Goal: Information Seeking & Learning: Get advice/opinions

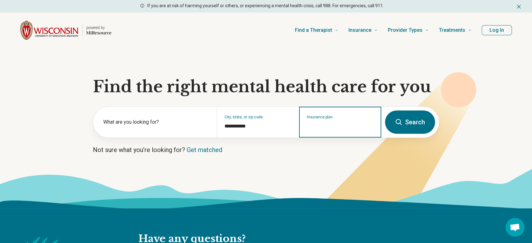
click at [330, 122] on input "Insurance plan" at bounding box center [340, 126] width 67 height 8
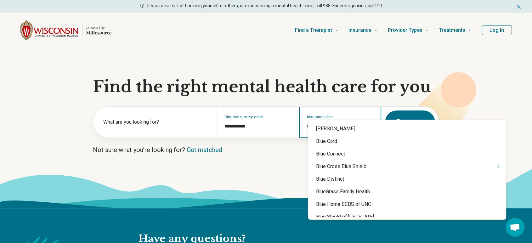
type input "*"
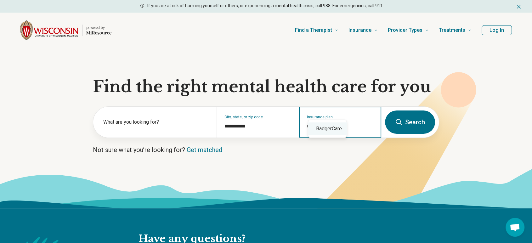
click at [326, 128] on div "BadgerCare" at bounding box center [327, 128] width 38 height 13
type input "**********"
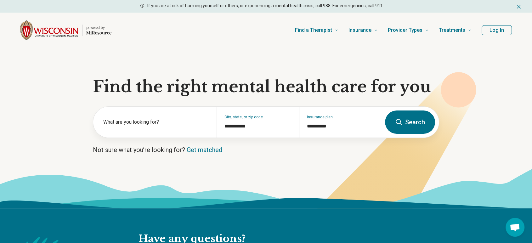
click at [403, 118] on icon at bounding box center [399, 122] width 8 height 8
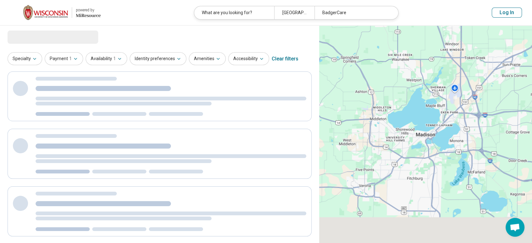
select select "***"
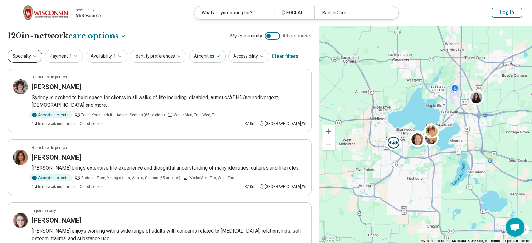
click at [32, 54] on icon "button" at bounding box center [34, 56] width 5 height 5
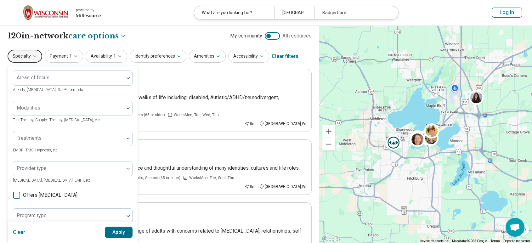
click at [150, 31] on div "**********" at bounding box center [160, 36] width 304 height 11
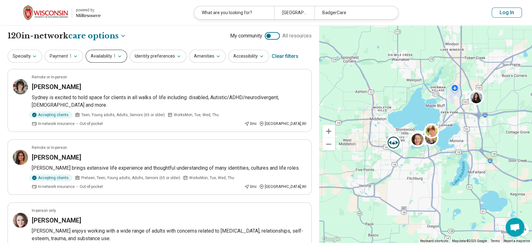
click at [117, 54] on icon "button" at bounding box center [119, 56] width 5 height 5
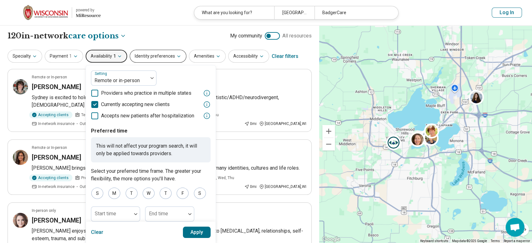
click at [135, 50] on button "Identity preferences" at bounding box center [158, 56] width 57 height 13
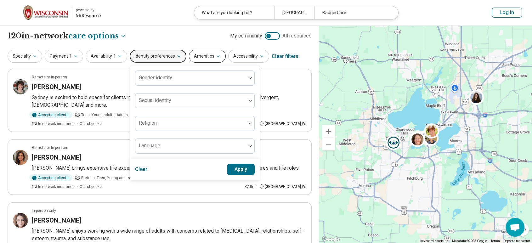
click at [189, 50] on button "Amenities" at bounding box center [207, 56] width 37 height 13
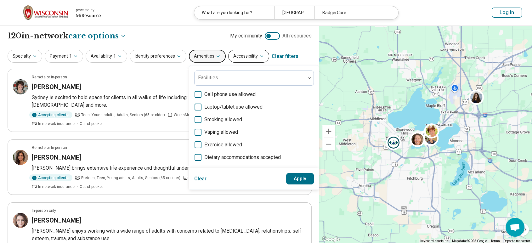
click at [228, 50] on button "Accessibility" at bounding box center [248, 56] width 41 height 13
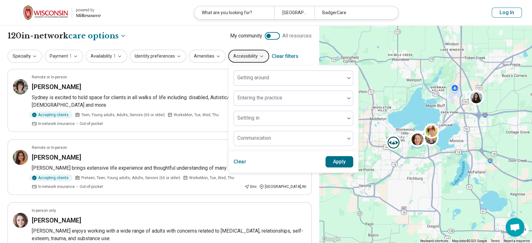
click at [116, 31] on div "**********" at bounding box center [160, 36] width 304 height 11
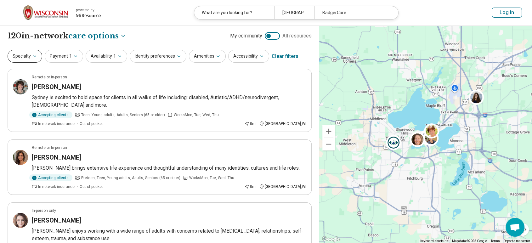
click at [17, 50] on button "Specialty" at bounding box center [25, 56] width 35 height 13
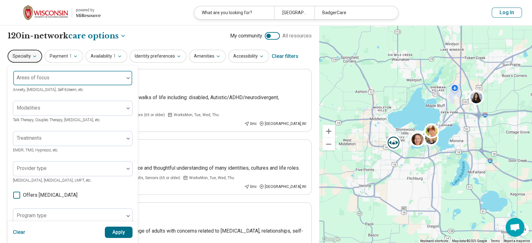
click at [42, 71] on div "Areas of focus" at bounding box center [73, 78] width 120 height 15
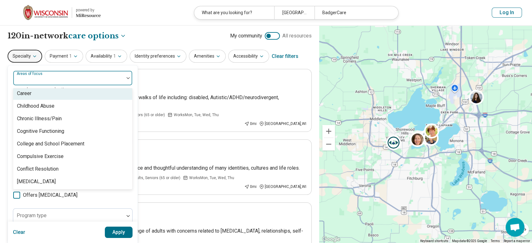
scroll to position [326, 0]
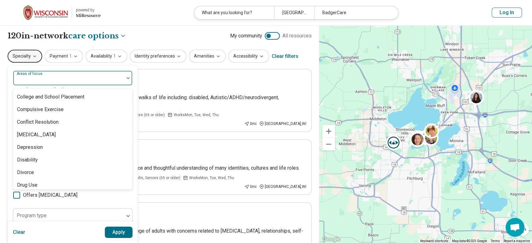
click at [45, 194] on div "Eating Concerns" at bounding box center [35, 198] width 36 height 8
click at [125, 82] on div "option Eating Concerns, selected. 99 results available. Use Up and Down to choo…" at bounding box center [73, 204] width 130 height 278
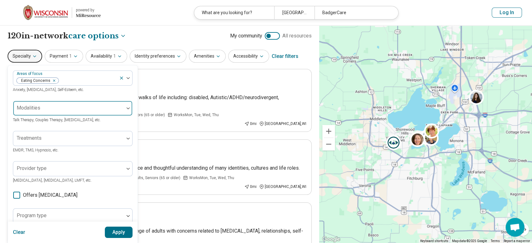
click at [124, 101] on div at bounding box center [128, 108] width 8 height 14
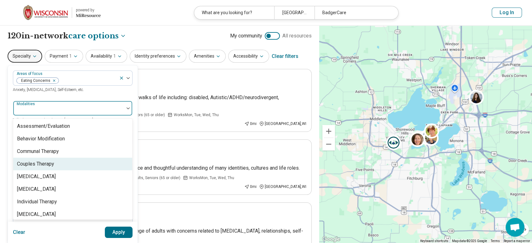
scroll to position [13, 0]
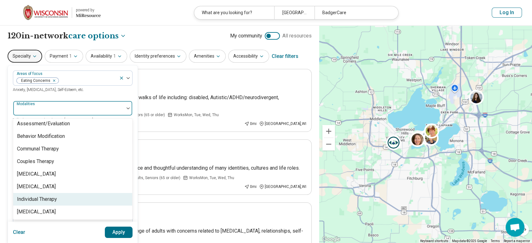
click at [51, 196] on div "Individual Therapy" at bounding box center [37, 200] width 40 height 8
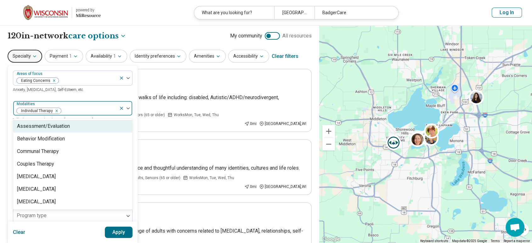
scroll to position [2, 0]
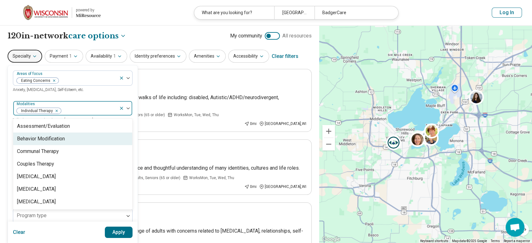
click at [120, 103] on div "Areas of focus Eating Concerns Anxiety, [MEDICAL_DATA], Self-Esteem, etc. optio…" at bounding box center [73, 204] width 130 height 278
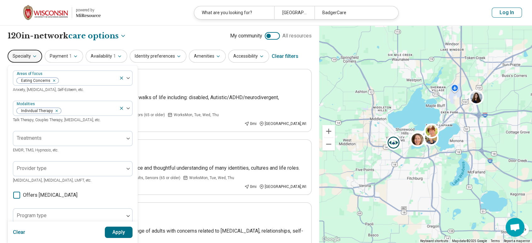
click at [120, 230] on button "Apply" at bounding box center [119, 232] width 28 height 11
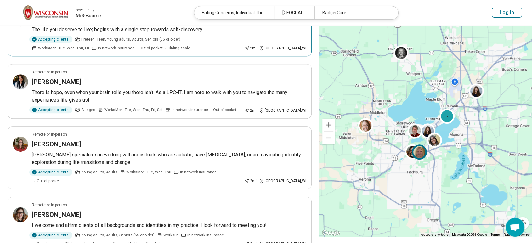
scroll to position [326, 0]
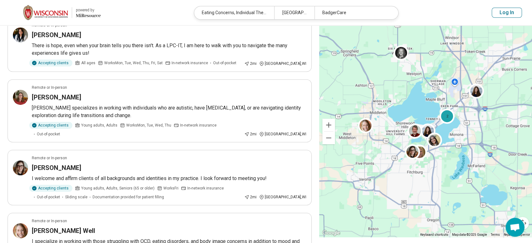
click at [101, 213] on div "**********" at bounding box center [159, 71] width 319 height 744
